Goal: Information Seeking & Learning: Find specific fact

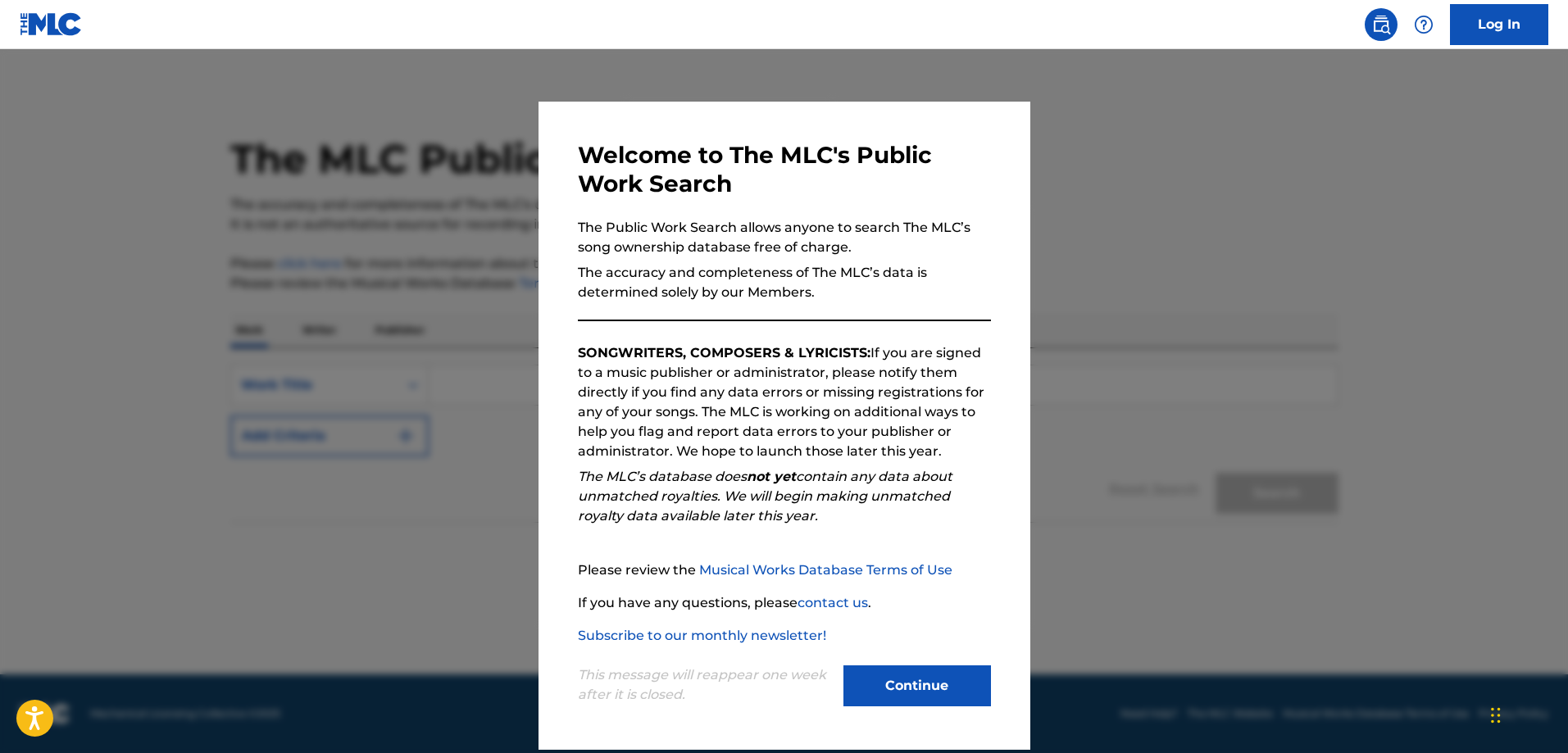
click at [892, 690] on button "Continue" at bounding box center [917, 686] width 147 height 41
click at [892, 690] on footer "Mechanical Licensing Collective © 2025 Need Help? The MLC Website Musical Works…" at bounding box center [784, 713] width 1568 height 79
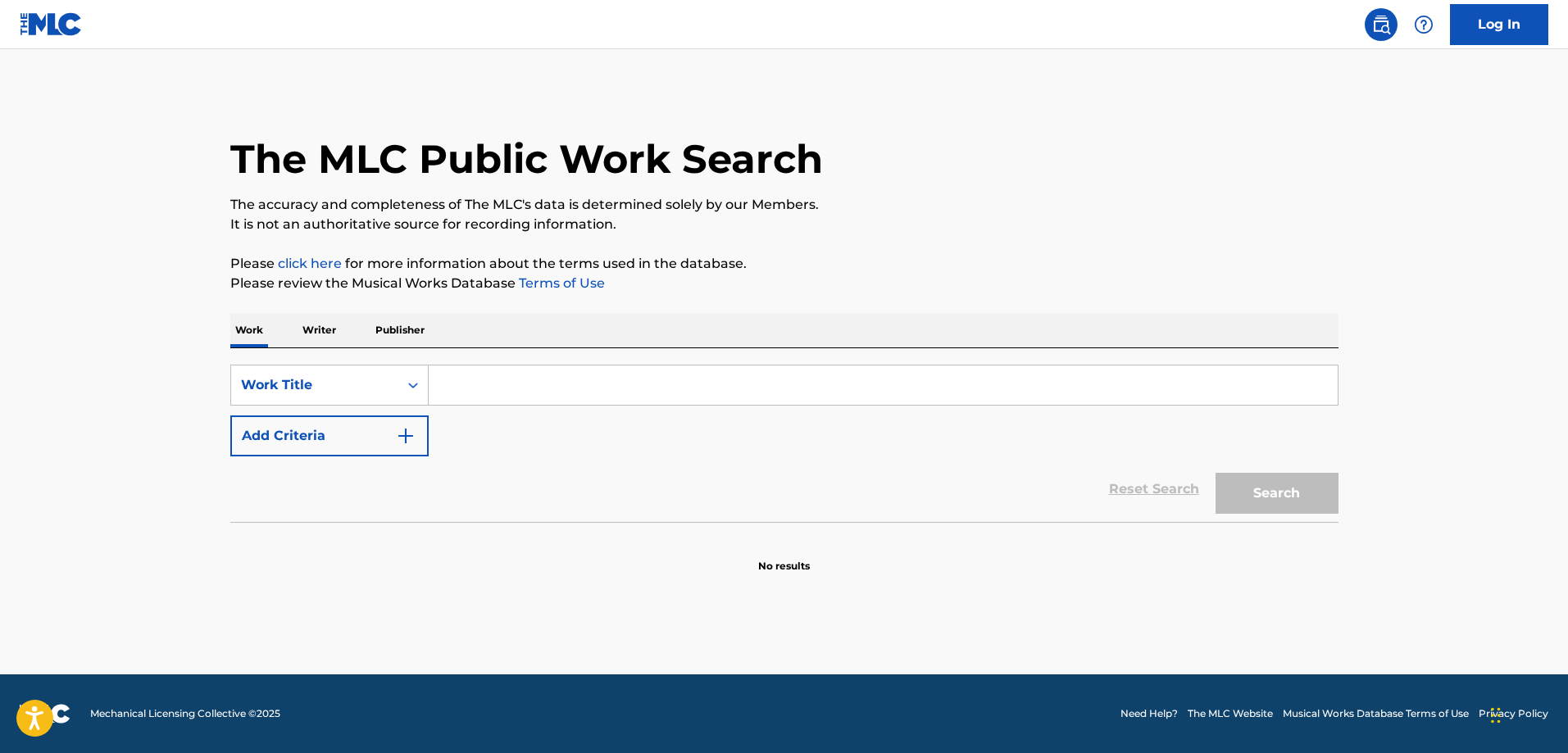
click at [468, 385] on input "Search Form" at bounding box center [883, 385] width 909 height 39
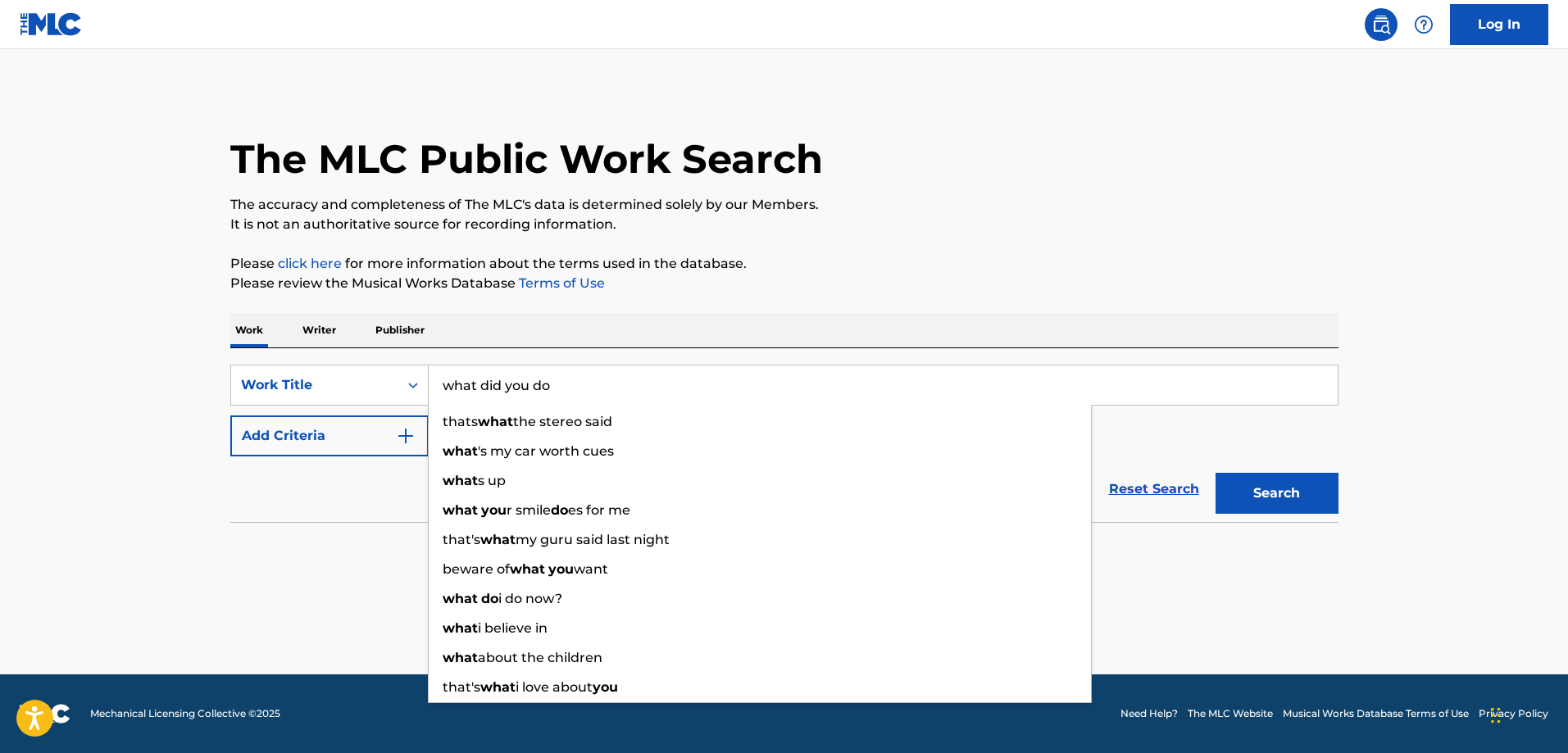
type input "what did you do"
click at [1216, 473] on button "Search" at bounding box center [1277, 493] width 123 height 41
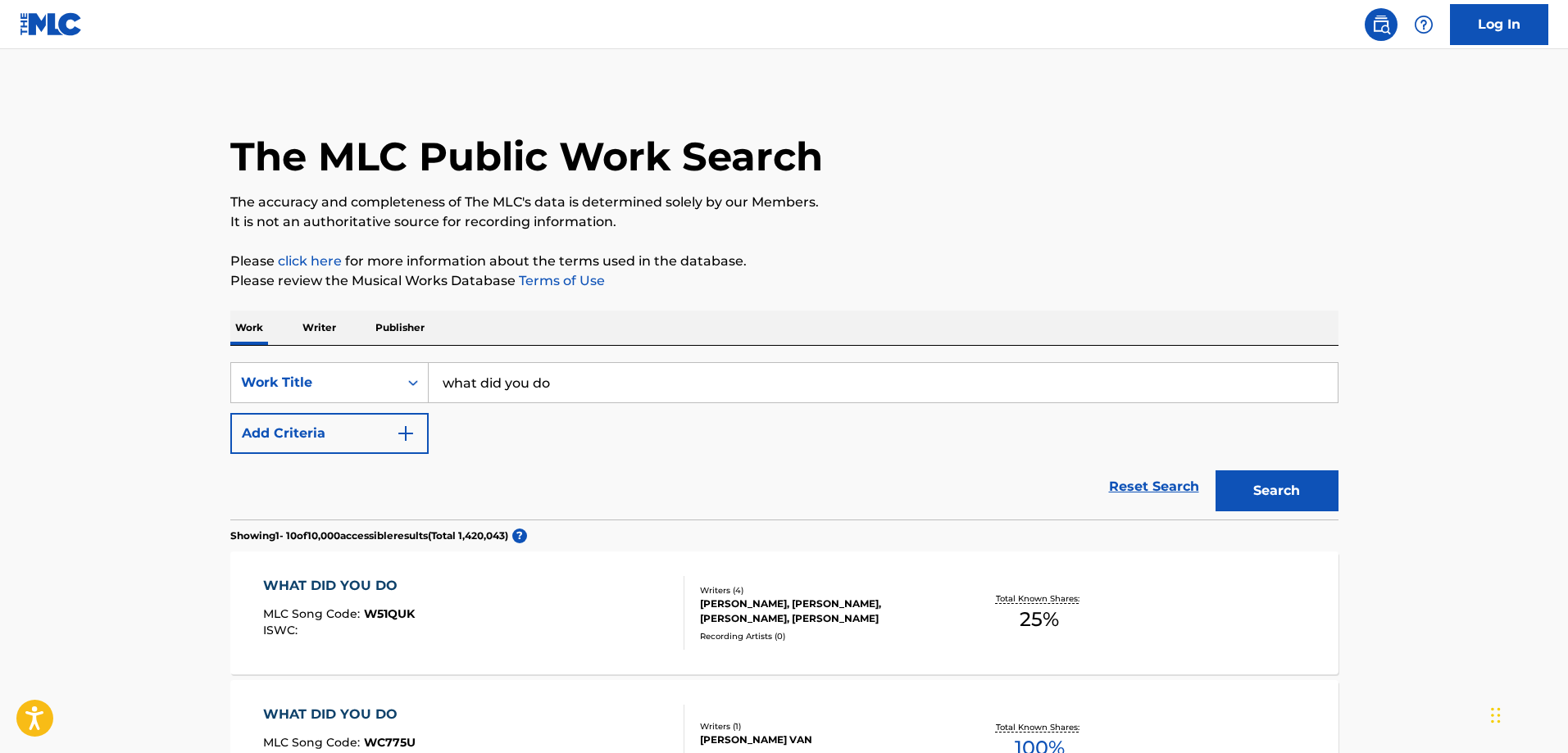
scroll to position [273, 0]
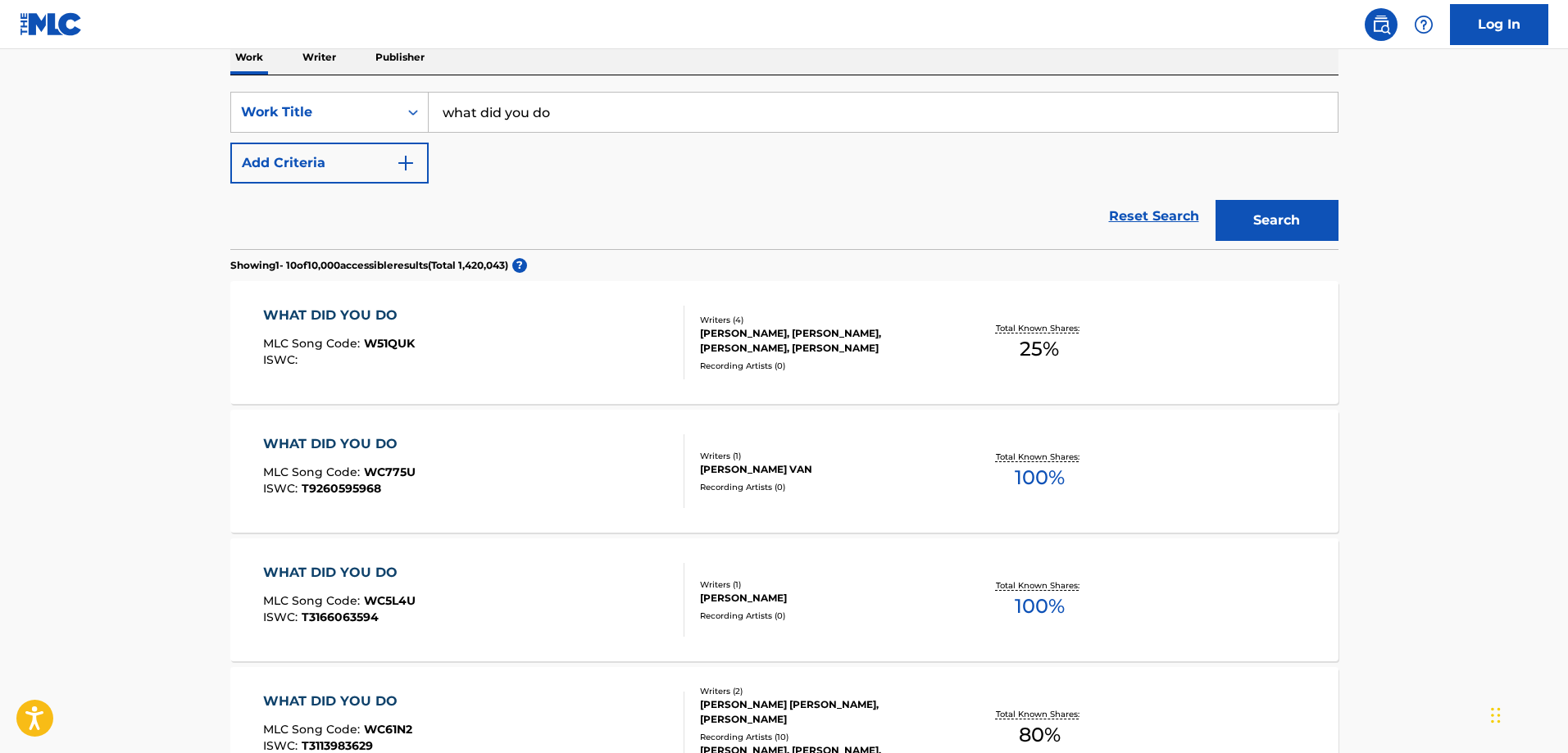
click at [367, 443] on div "WHAT DID YOU DO" at bounding box center [340, 444] width 152 height 19
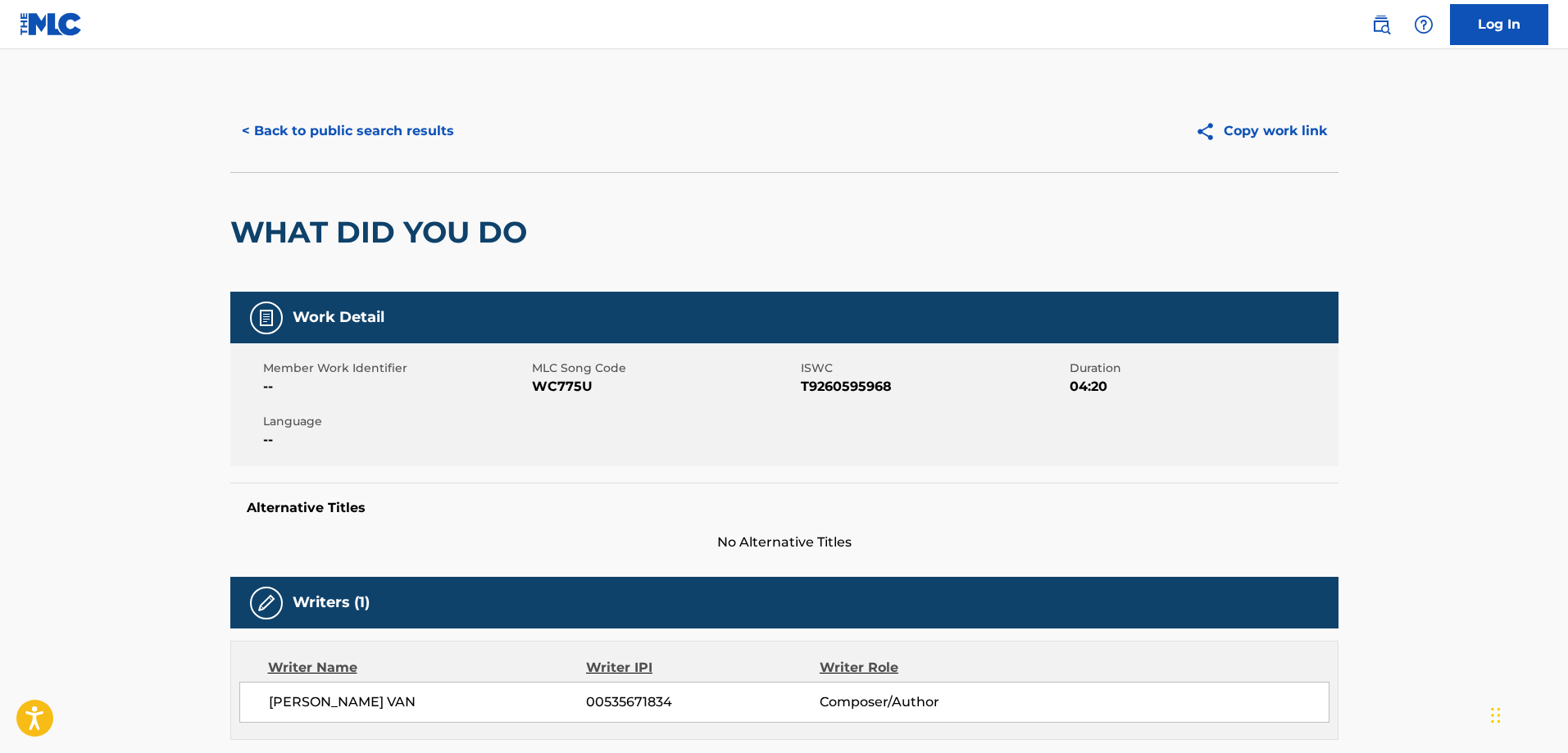
click at [847, 386] on span "T9260595968" at bounding box center [933, 386] width 265 height 19
copy span "T9260595968"
click at [429, 149] on button "< Back to public search results" at bounding box center [348, 131] width 235 height 41
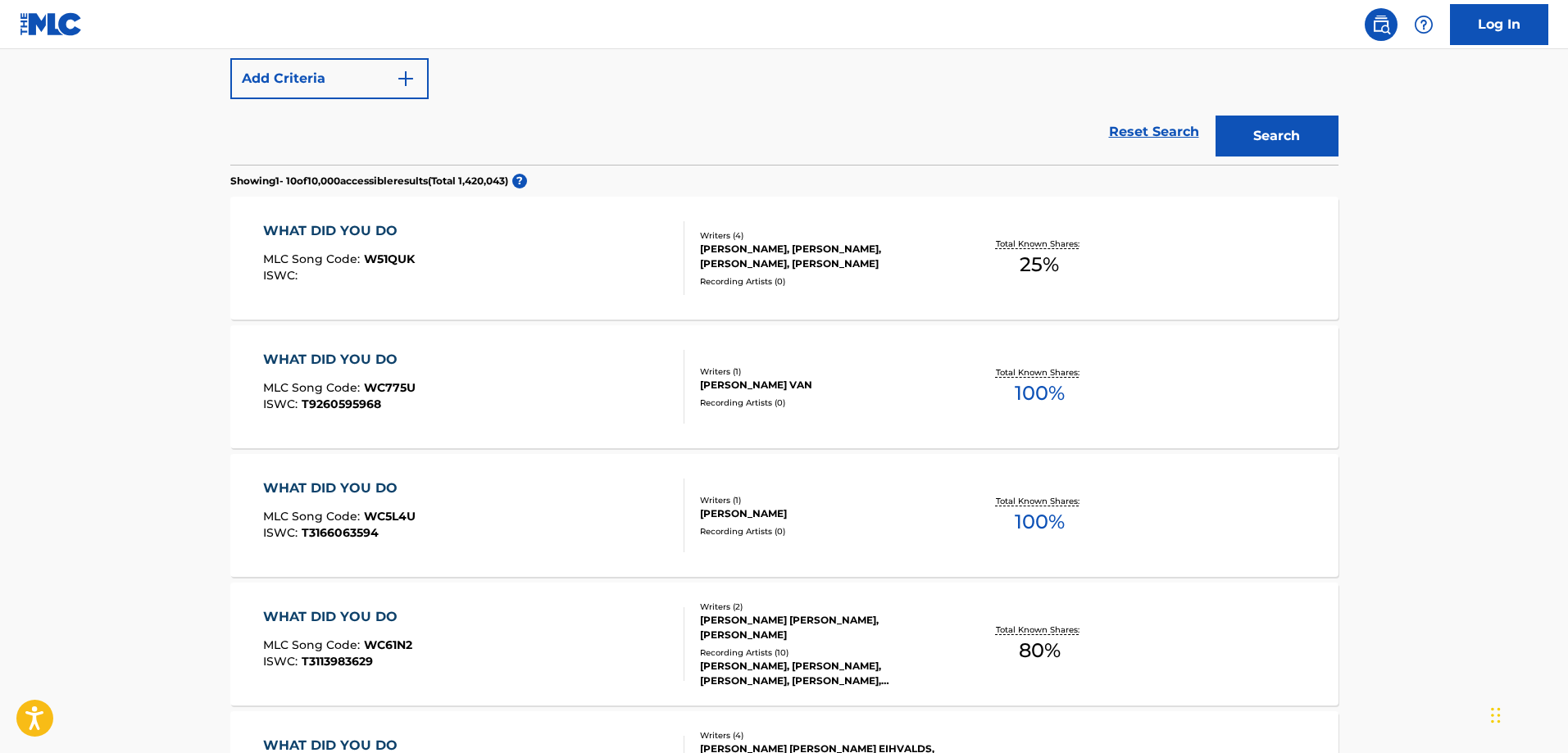
scroll to position [410, 0]
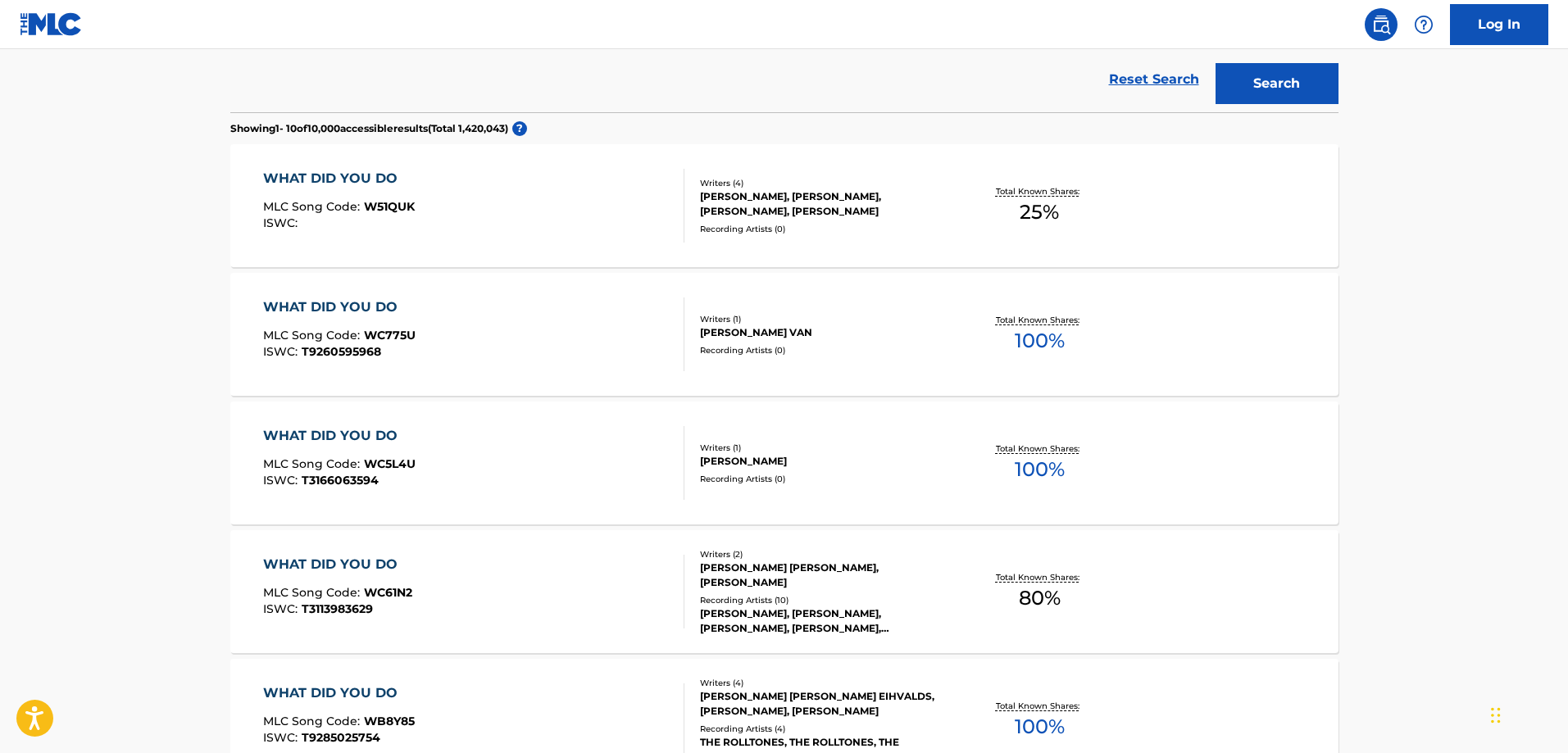
click at [341, 305] on div "WHAT DID YOU DO" at bounding box center [340, 307] width 152 height 19
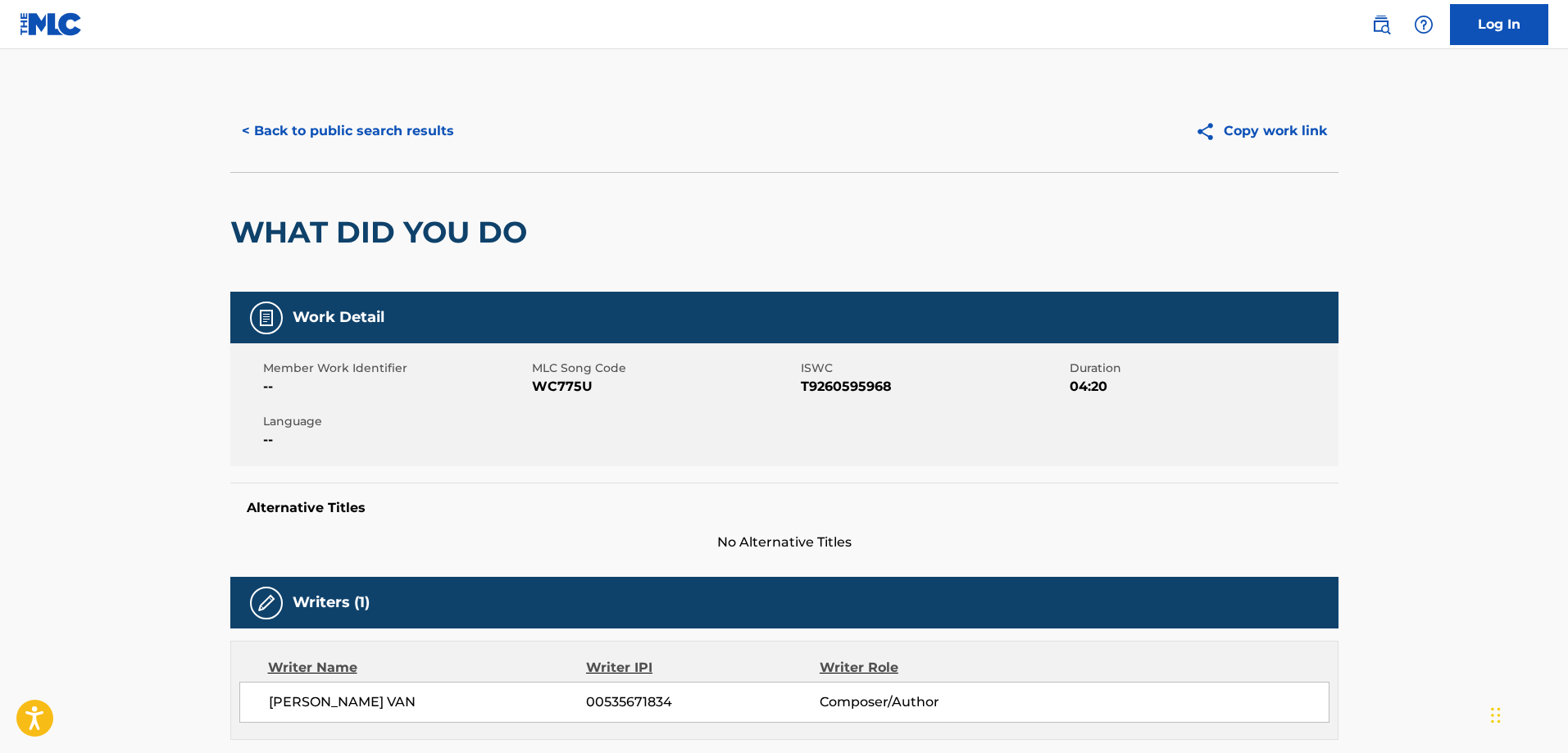
drag, startPoint x: 490, startPoint y: 0, endPoint x: 675, endPoint y: 199, distance: 271.7
click at [681, 203] on div "WHAT DID YOU DO" at bounding box center [784, 231] width 1108 height 119
click at [832, 395] on span "T9260595968" at bounding box center [933, 386] width 265 height 19
click at [341, 130] on button "< Back to public search results" at bounding box center [348, 131] width 235 height 41
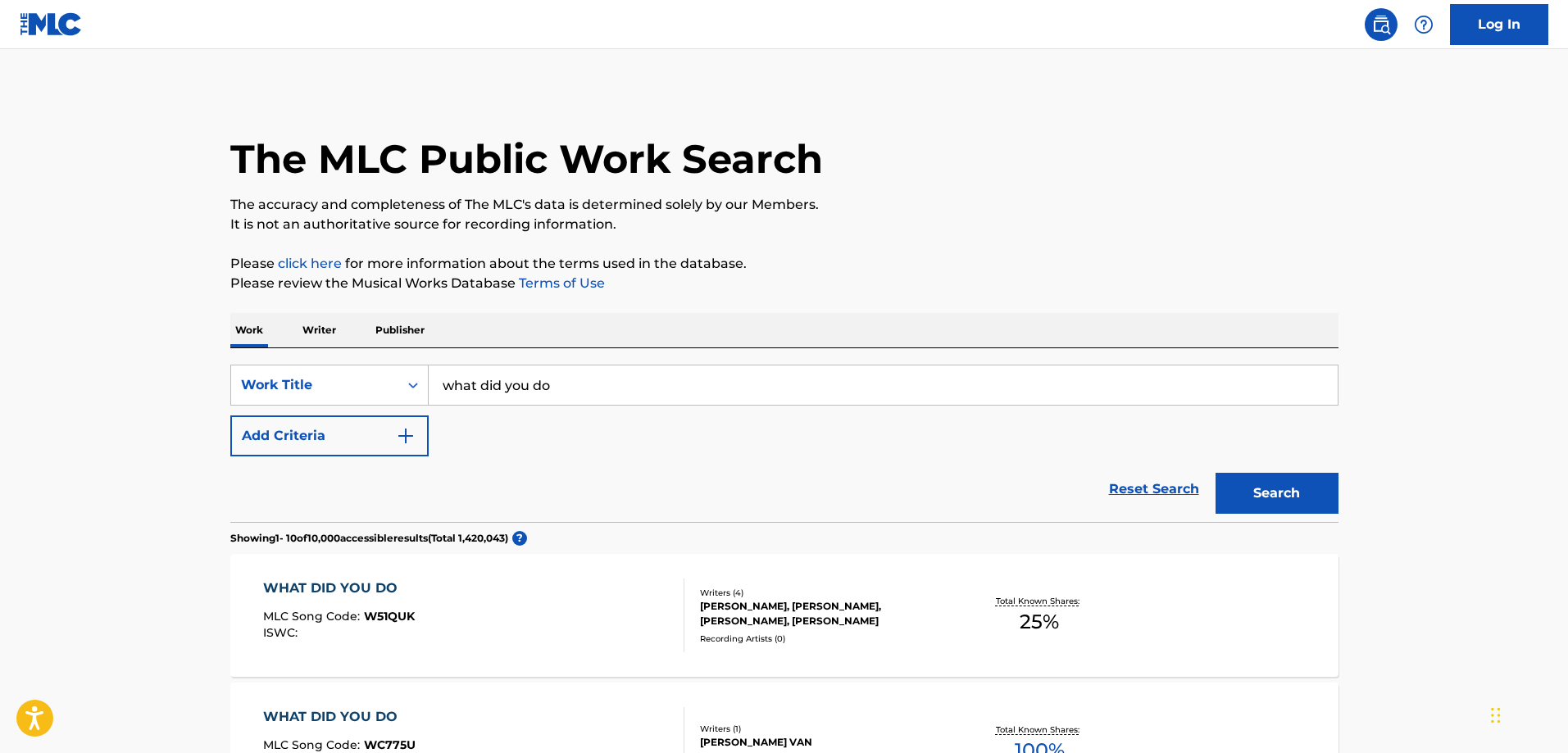
scroll to position [452, 0]
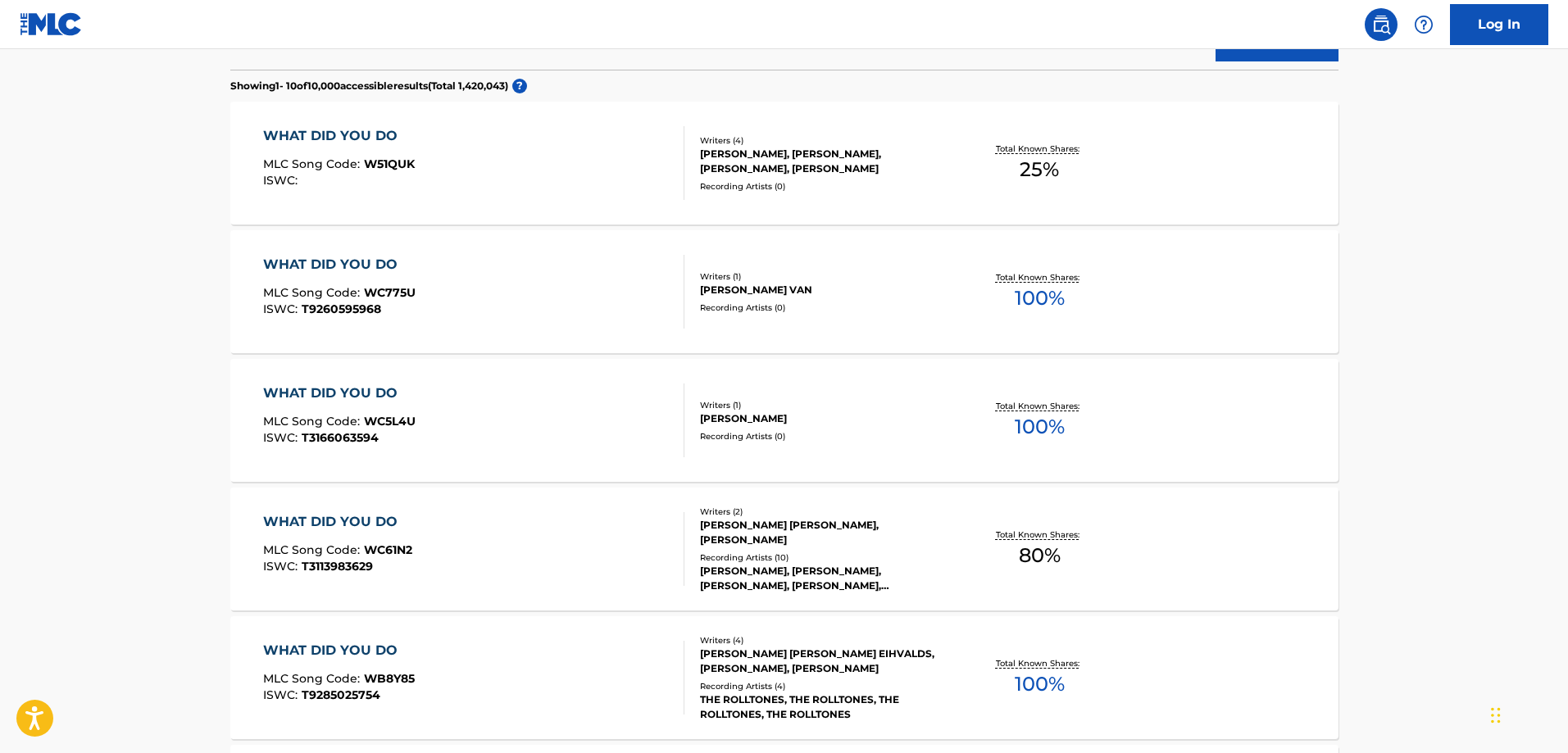
click at [346, 391] on div "WHAT DID YOU DO" at bounding box center [340, 393] width 152 height 19
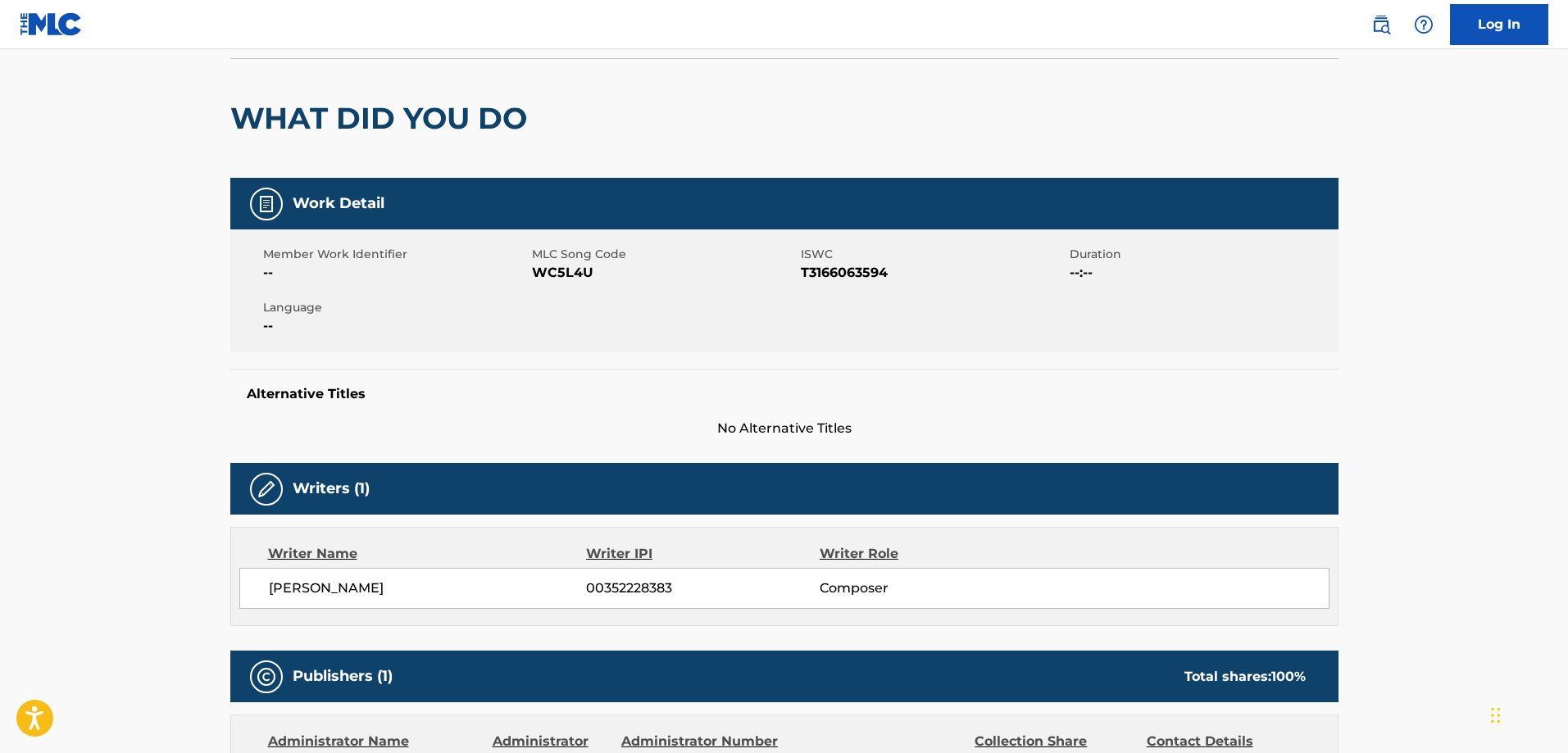
scroll to position [137, 0]
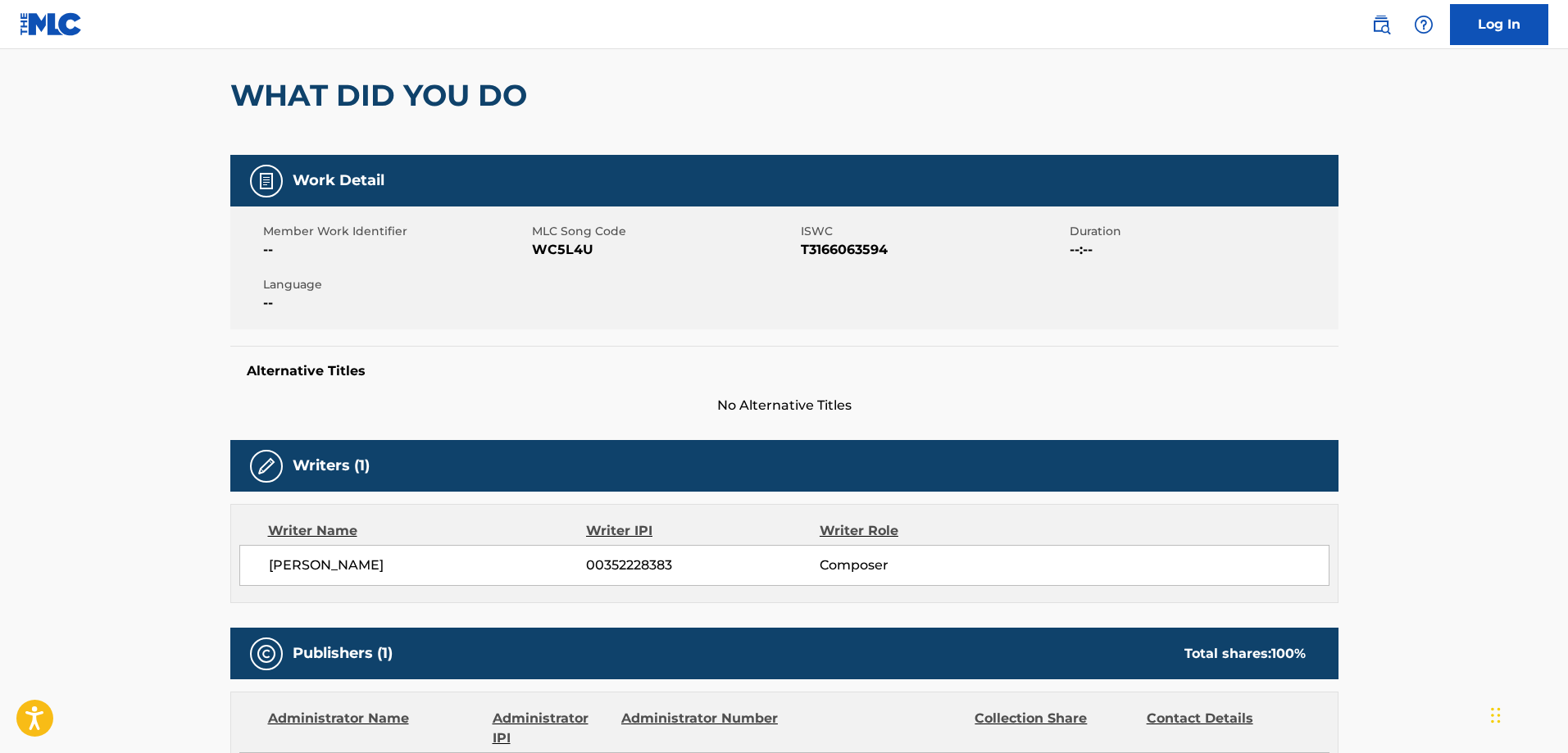
click at [836, 260] on div "Member Work Identifier -- MLC Song Code WC5L4U ISWC T3166063594 Duration --:-- …" at bounding box center [784, 268] width 1108 height 123
click at [841, 250] on span "T3166063594" at bounding box center [933, 250] width 265 height 19
copy span "T3166063594"
